Goal: Transaction & Acquisition: Purchase product/service

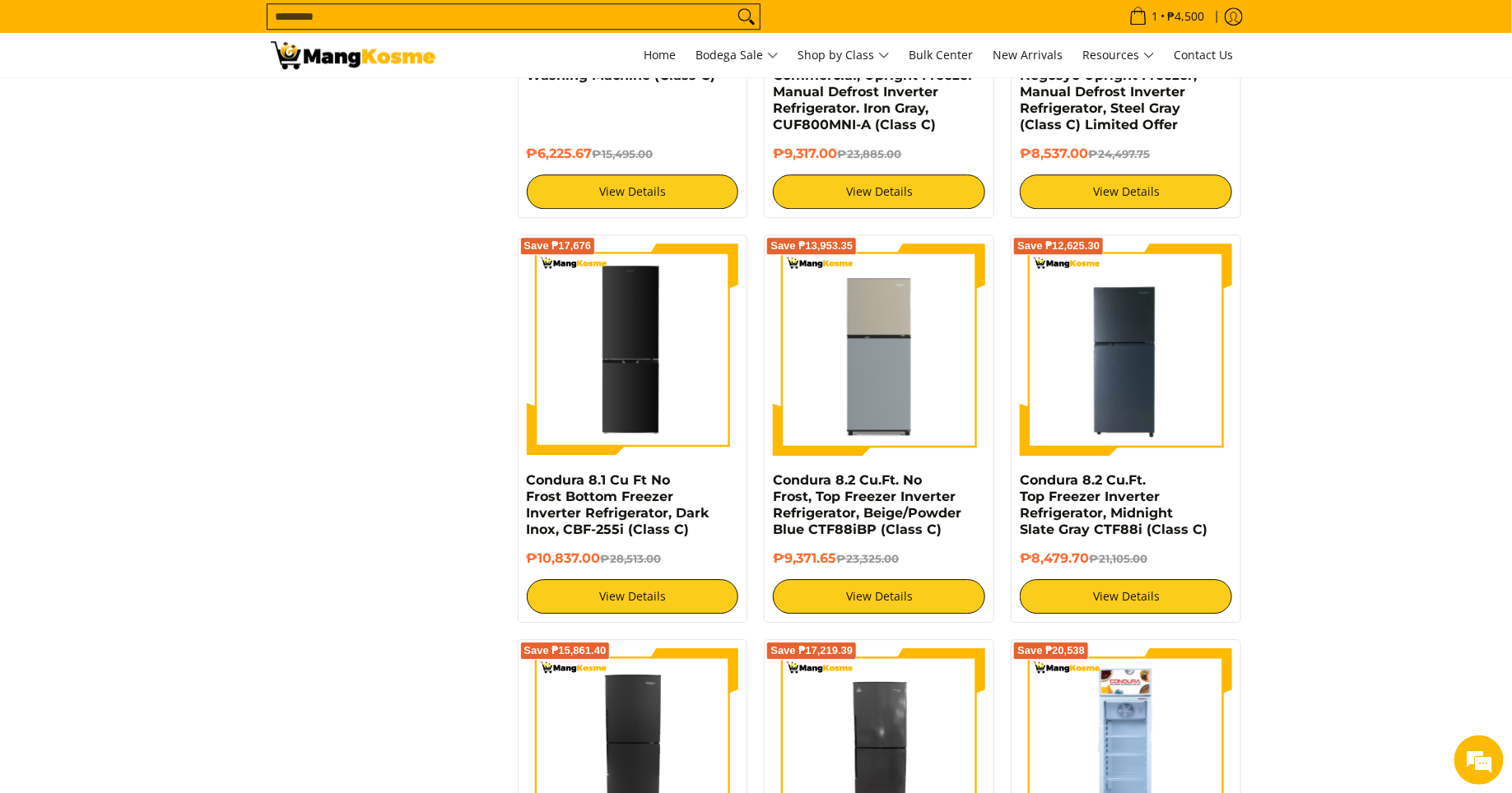
scroll to position [2170, 0]
click at [652, 18] on input "Search..." at bounding box center [500, 16] width 466 height 24
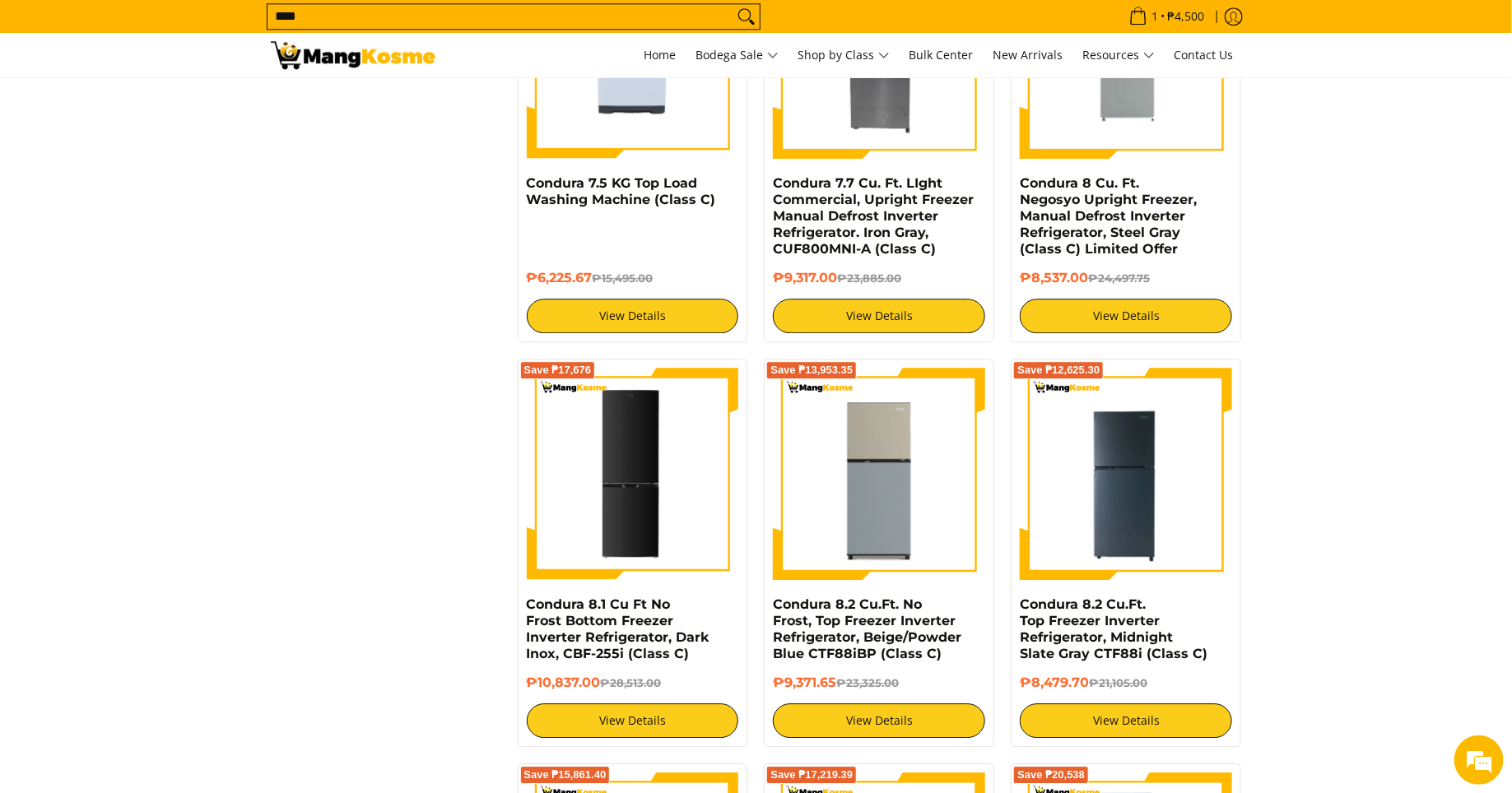
type input "****"
click at [734, 4] on button "Search" at bounding box center [747, 16] width 26 height 24
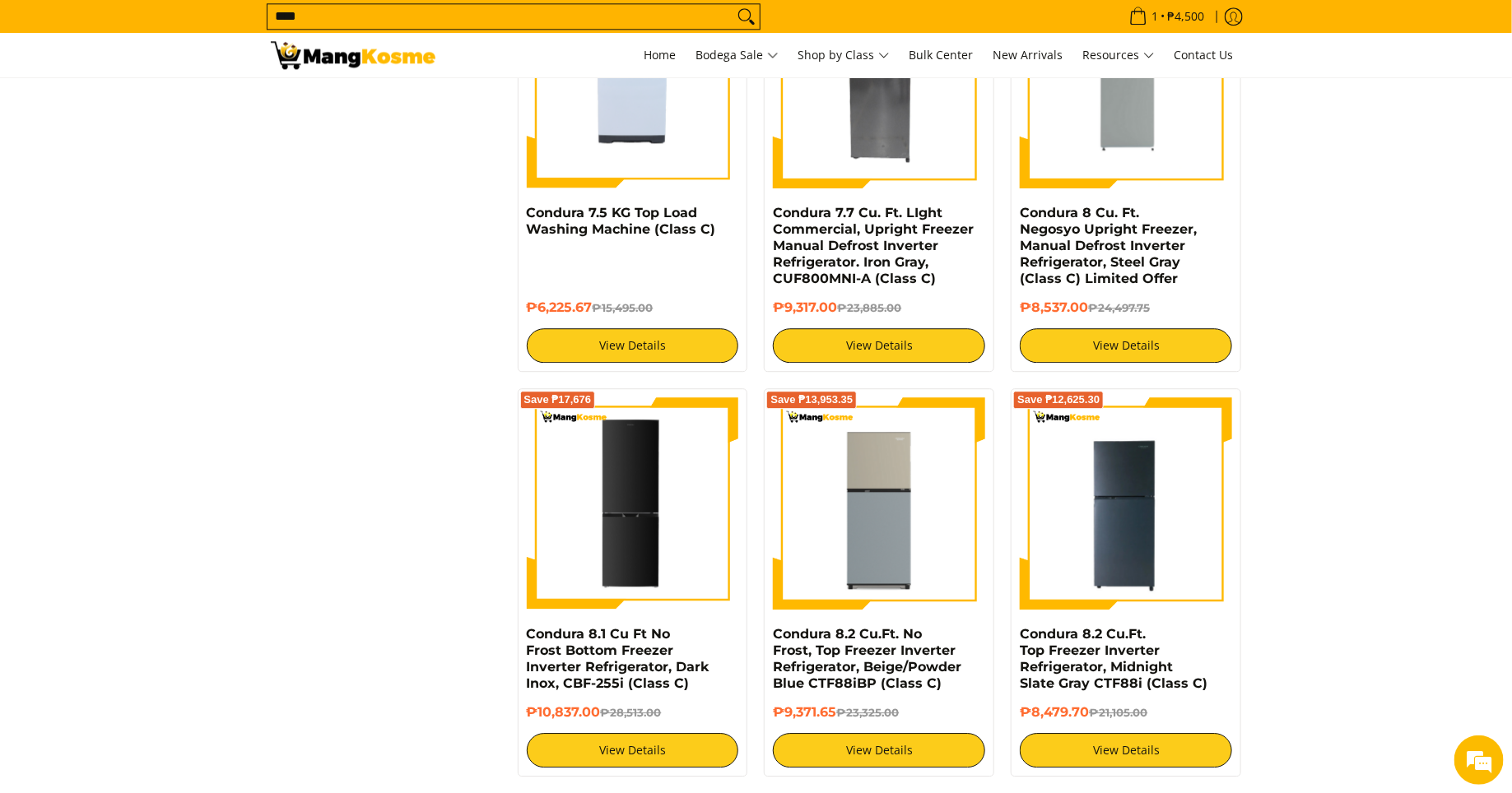
scroll to position [1976, 0]
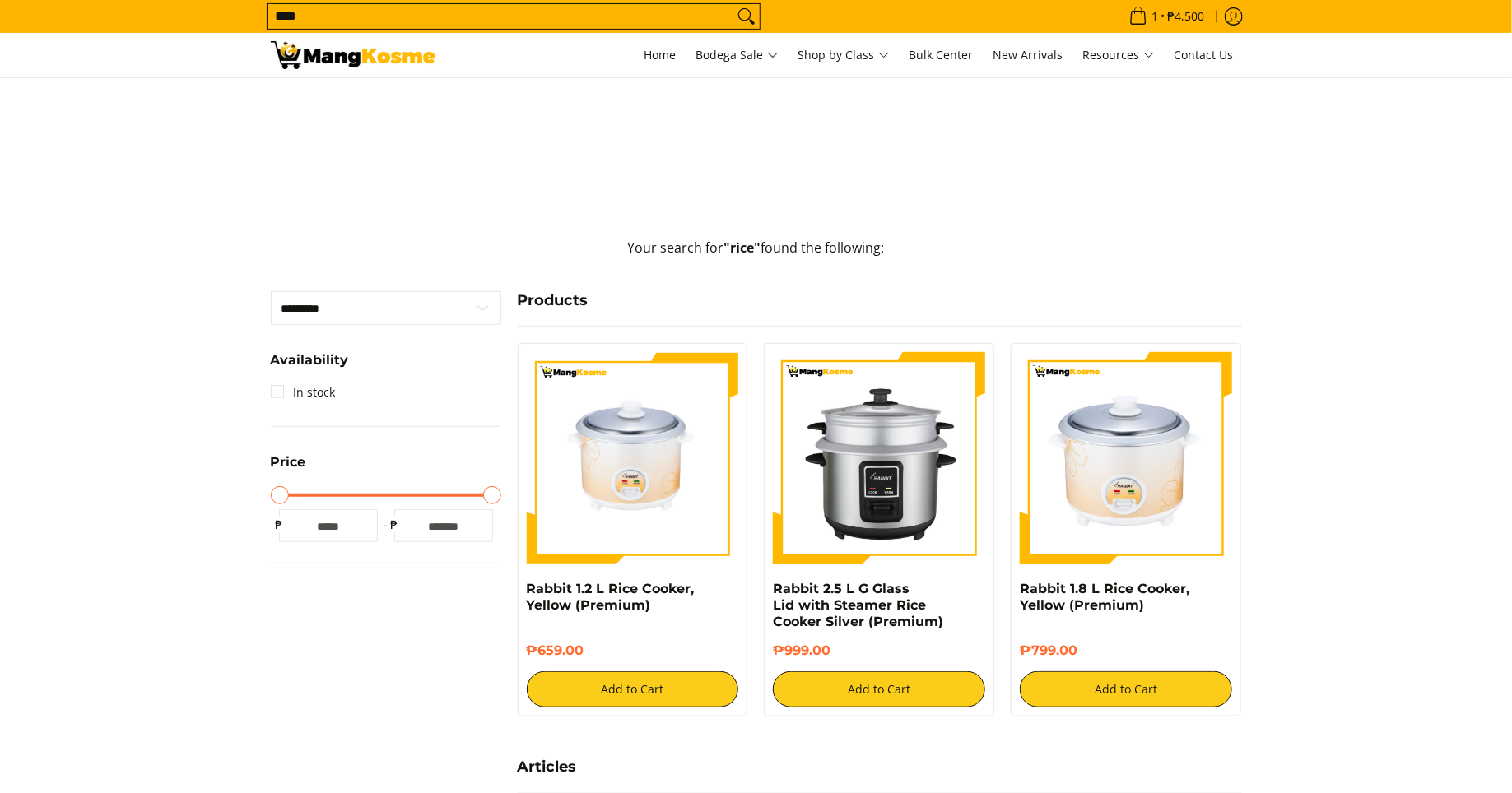
scroll to position [300, 0]
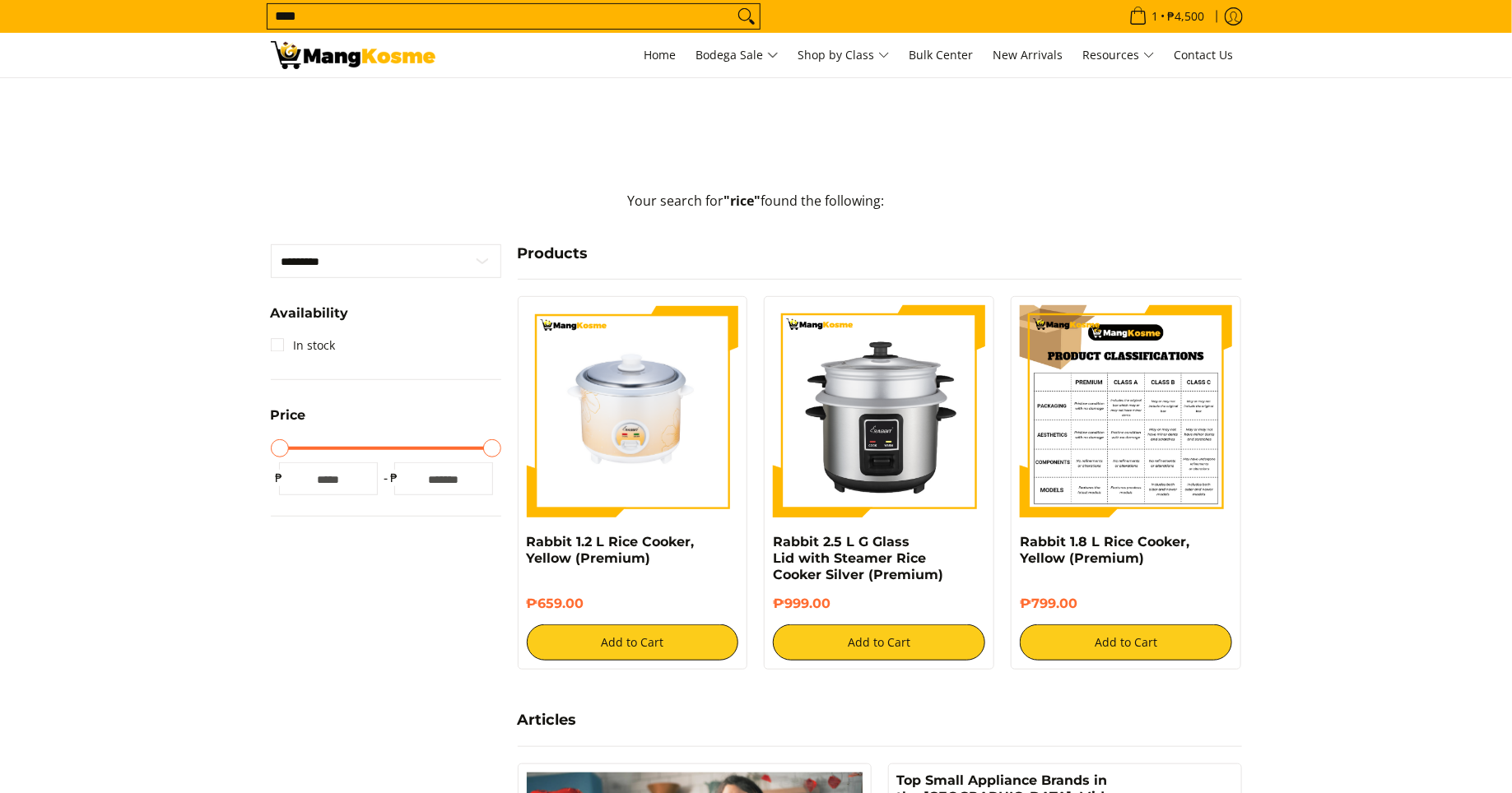
click at [1125, 415] on img at bounding box center [1125, 410] width 212 height 212
